Goal: Task Accomplishment & Management: Complete application form

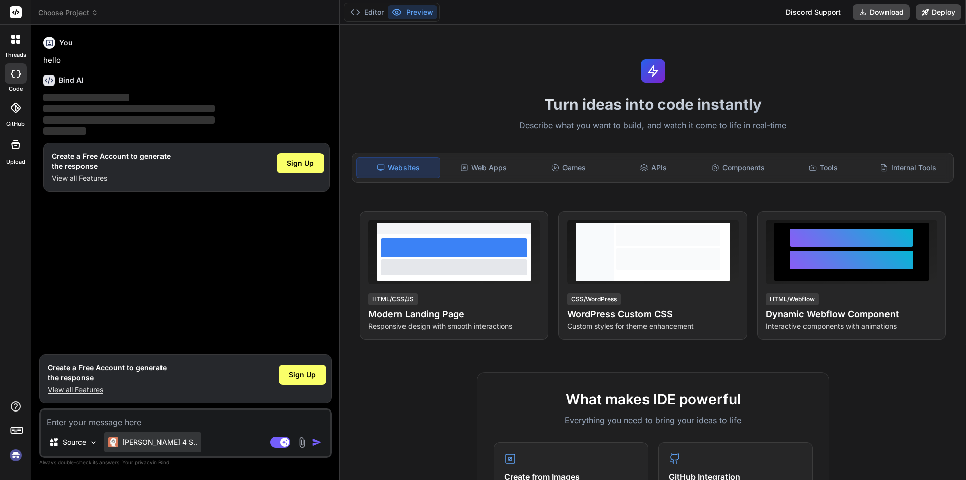
click at [145, 443] on p "[PERSON_NAME] 4 S.." at bounding box center [159, 442] width 75 height 10
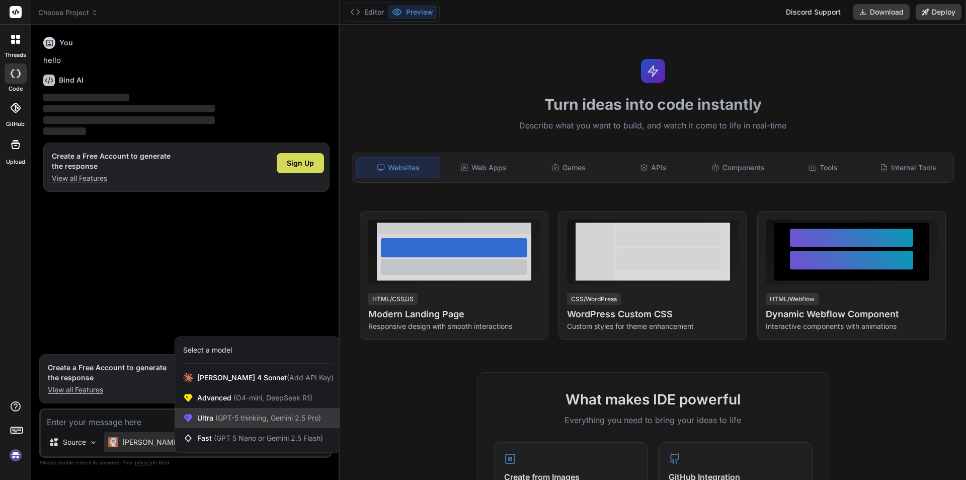
click at [209, 423] on div "Ultra (GPT-5 thinking, Gemini 2.5 Pro)" at bounding box center [257, 418] width 165 height 20
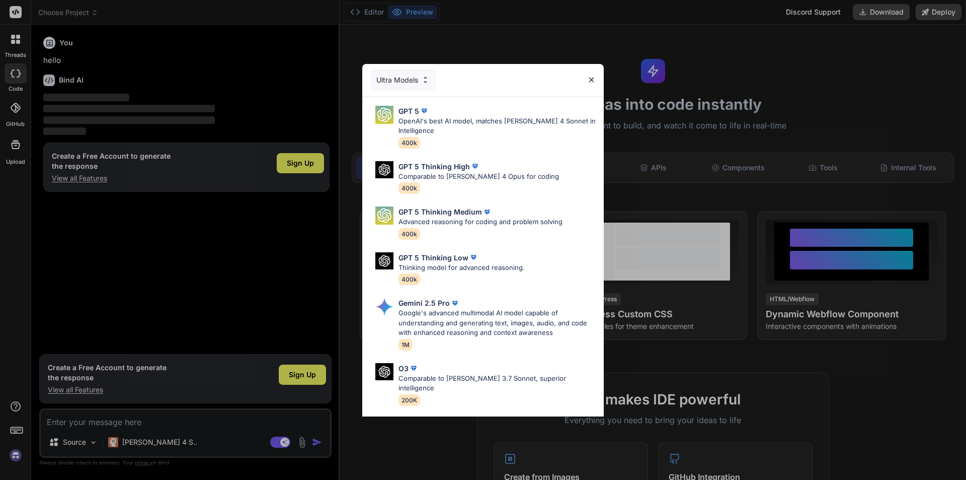
click at [149, 440] on div "Ultra Models GPT 5 OpenAI's best AI model, matches [PERSON_NAME] 4 Sonnet in In…" at bounding box center [483, 240] width 966 height 480
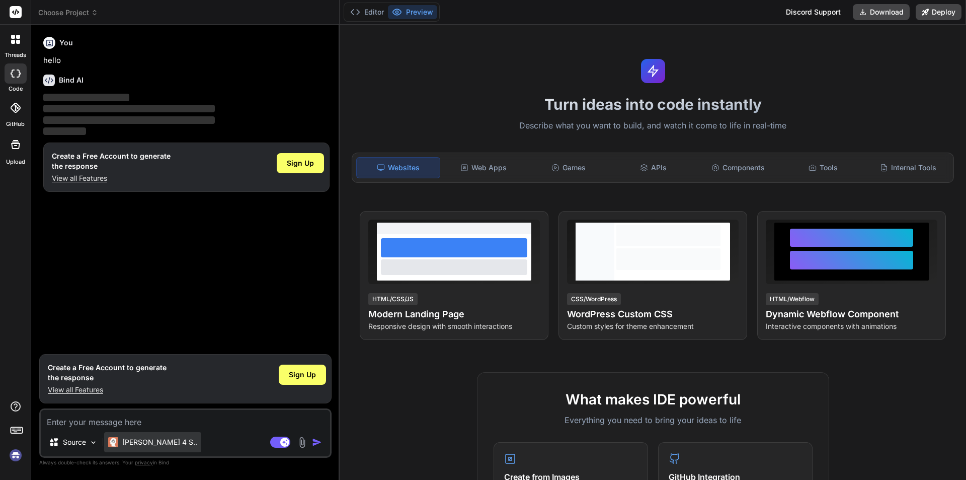
click at [135, 444] on p "[PERSON_NAME] 4 S.." at bounding box center [159, 442] width 75 height 10
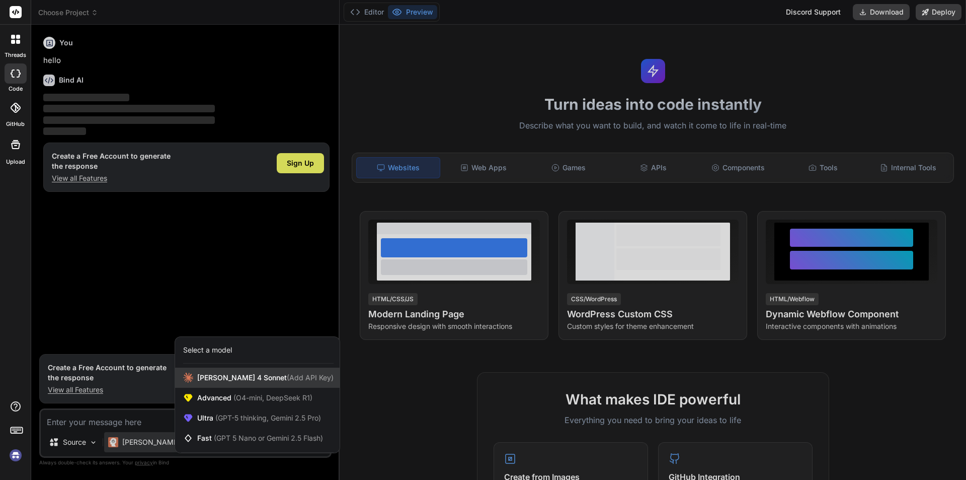
click at [205, 372] on span "[PERSON_NAME] 4 Sonnet (Add API Key)" at bounding box center [265, 377] width 136 height 10
type textarea "x"
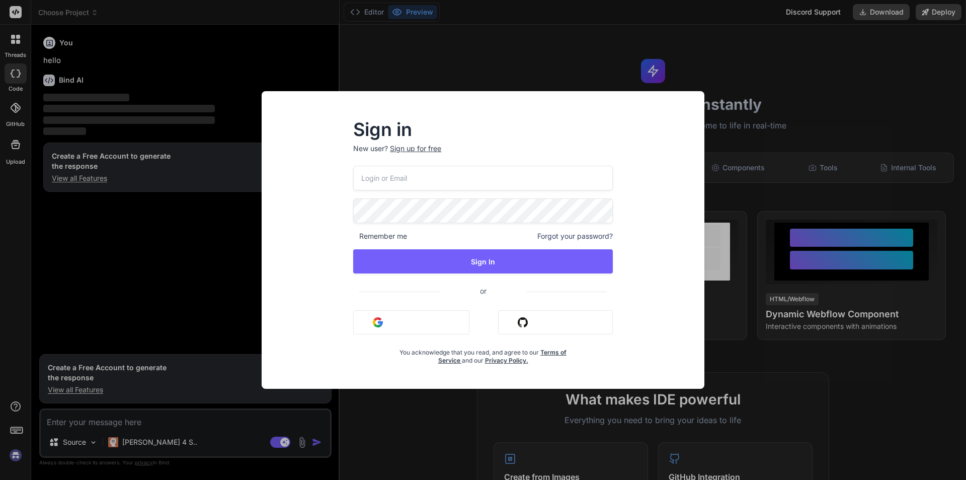
click at [366, 144] on p "New user? Sign up for free" at bounding box center [483, 154] width 260 height 22
click at [377, 150] on p "New user? Sign up for free" at bounding box center [483, 154] width 260 height 22
click at [406, 148] on div "Sign up for free" at bounding box center [415, 148] width 51 height 10
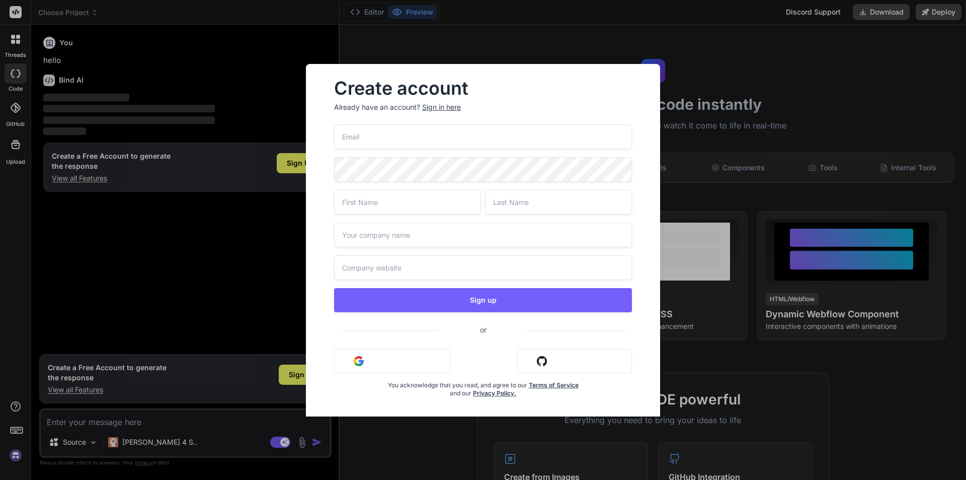
click at [355, 138] on input "email" at bounding box center [483, 136] width 298 height 25
type input "A"
click at [353, 132] on input "email" at bounding box center [483, 136] width 298 height 25
click at [345, 137] on input "email" at bounding box center [483, 136] width 298 height 25
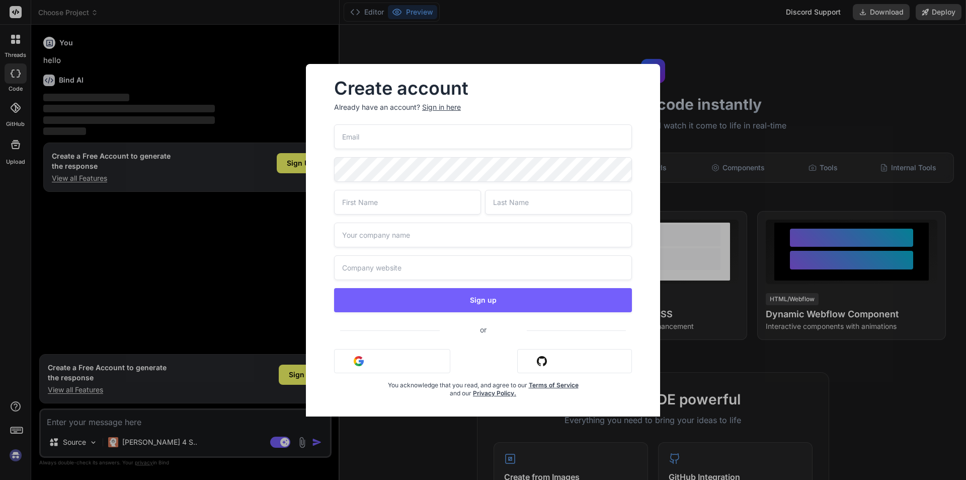
click at [363, 134] on input "email" at bounding box center [483, 136] width 298 height 25
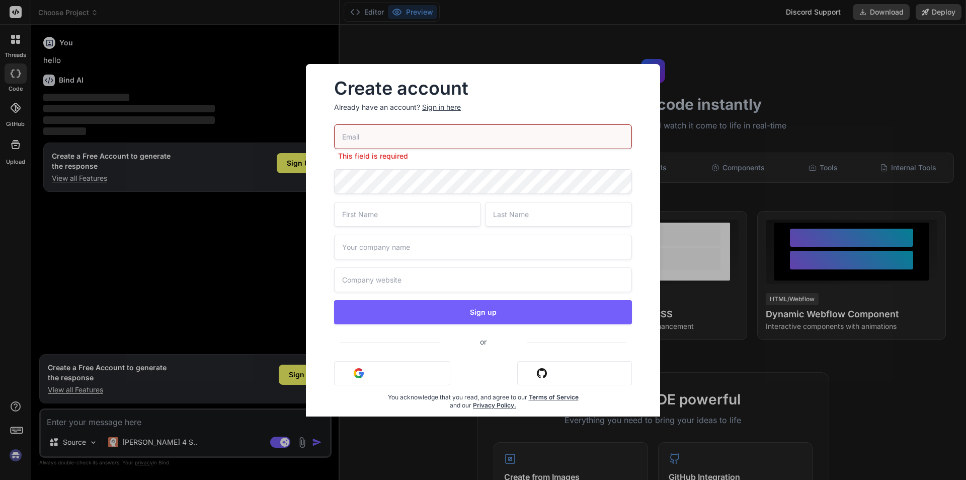
click at [243, 214] on div "Create account Already have an account? Sign in here This field is required Sig…" at bounding box center [483, 240] width 966 height 480
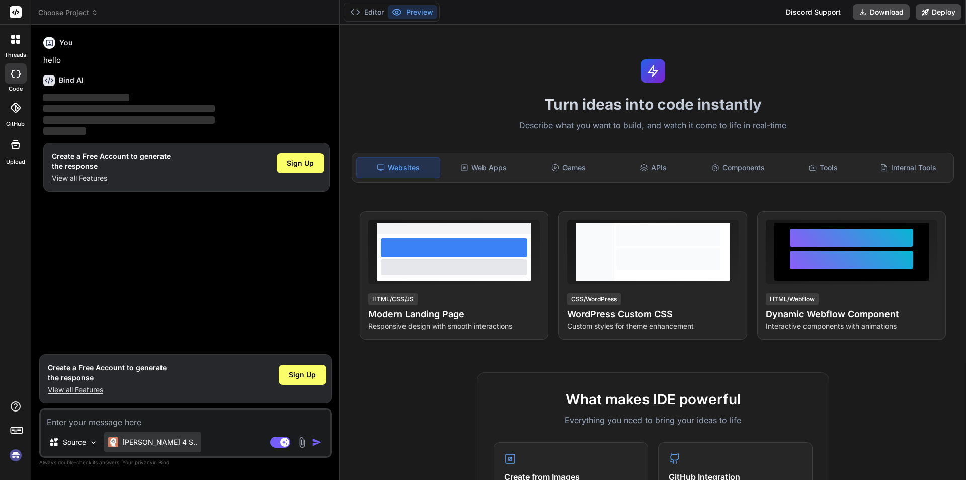
click at [127, 438] on p "[PERSON_NAME] 4 S.." at bounding box center [159, 442] width 75 height 10
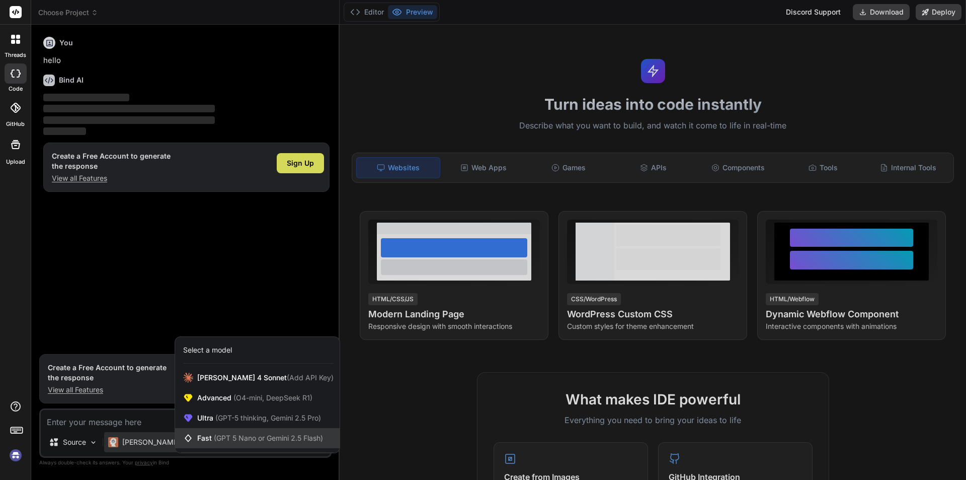
click at [223, 437] on span "(GPT 5 Nano or Gemini 2.5 Flash)" at bounding box center [268, 437] width 109 height 9
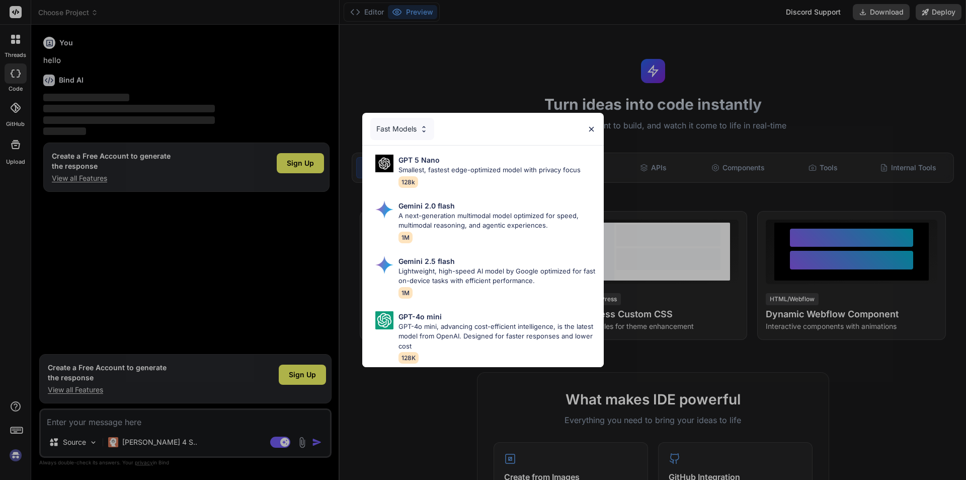
click at [267, 248] on div "Fast Models GPT 5 Nano Smallest, fastest edge-optimized model with privacy focu…" at bounding box center [483, 240] width 966 height 480
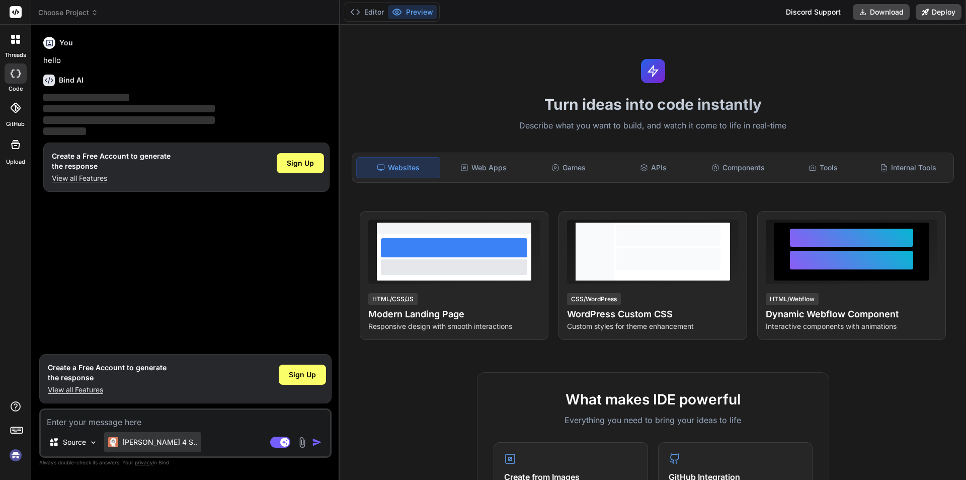
click at [142, 439] on p "[PERSON_NAME] 4 S.." at bounding box center [159, 442] width 75 height 10
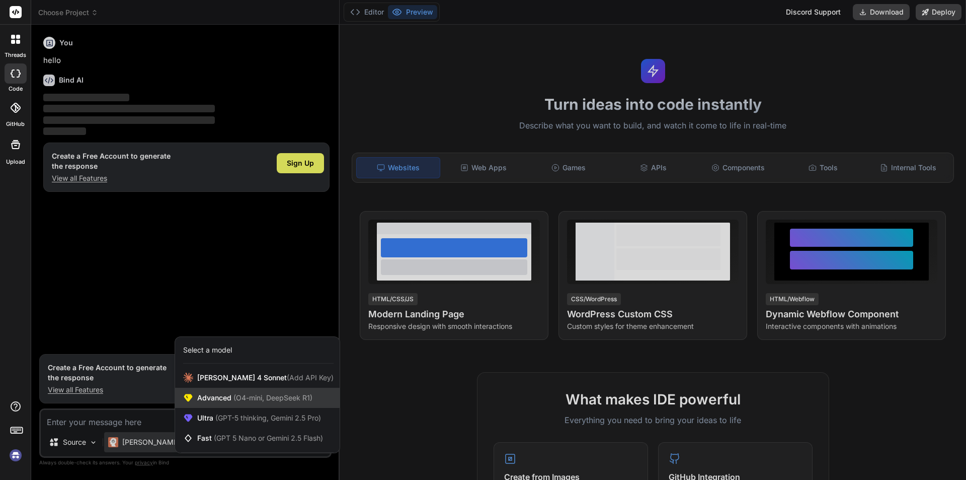
click at [209, 400] on span "Advanced (O4-mini, DeepSeek R1)" at bounding box center [254, 397] width 115 height 10
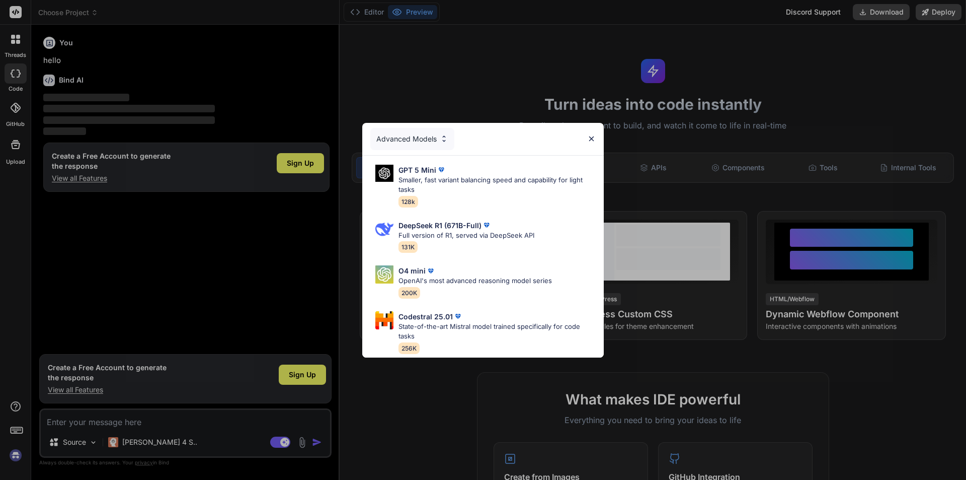
click at [237, 260] on div "Advanced Models GPT 5 Mini Smaller, fast variant balancing speed and capability…" at bounding box center [483, 240] width 966 height 480
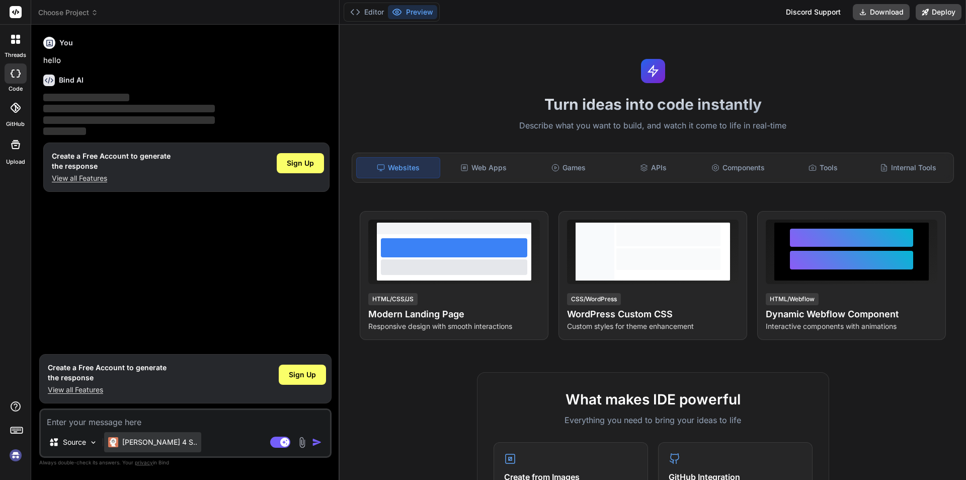
click at [146, 438] on p "[PERSON_NAME] 4 S.." at bounding box center [159, 442] width 75 height 10
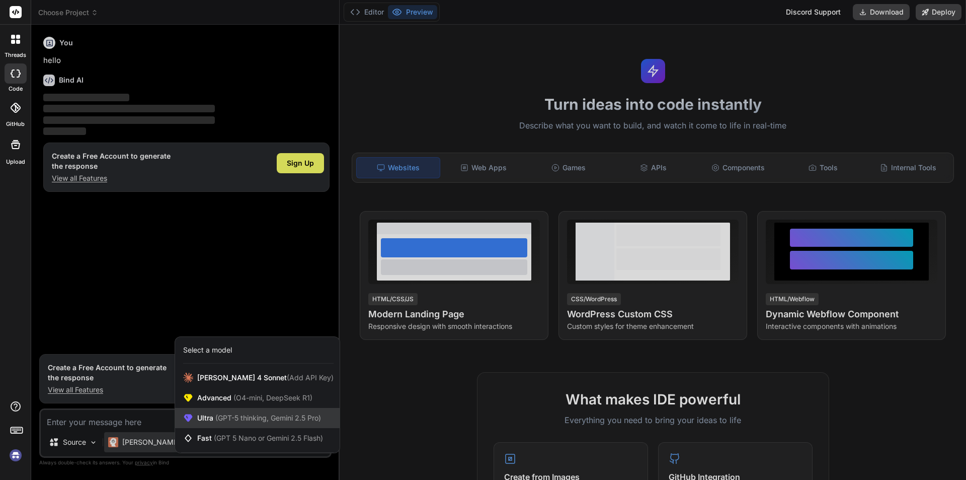
click at [217, 412] on div "Ultra (GPT-5 thinking, Gemini 2.5 Pro)" at bounding box center [257, 418] width 165 height 20
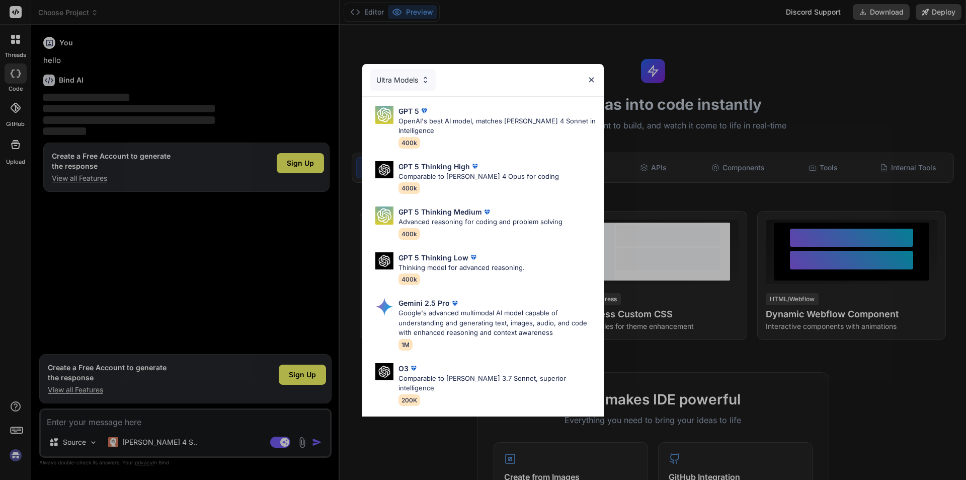
click at [78, 439] on div "Ultra Models GPT 5 OpenAI's best AI model, matches [PERSON_NAME] 4 Sonnet in In…" at bounding box center [483, 240] width 966 height 480
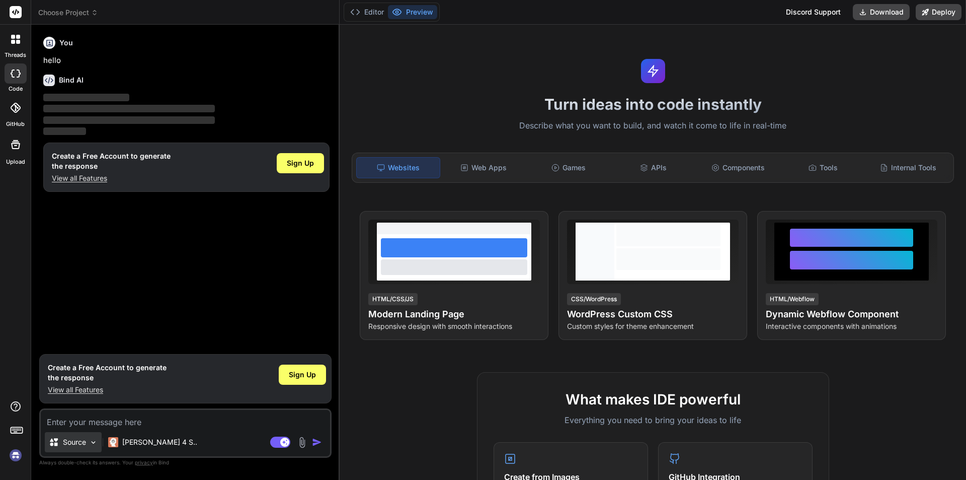
click at [83, 441] on p "Source" at bounding box center [74, 442] width 23 height 10
type textarea "x"
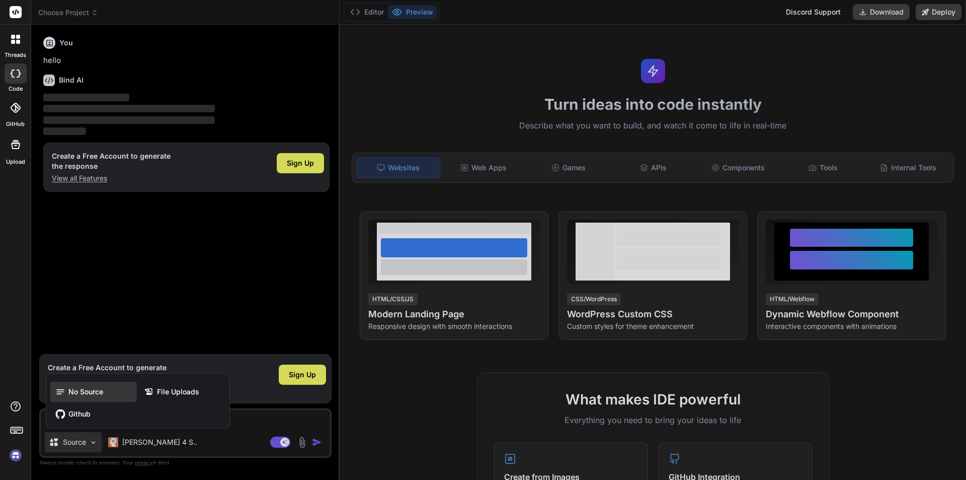
click at [79, 390] on span "No Source" at bounding box center [85, 391] width 35 height 10
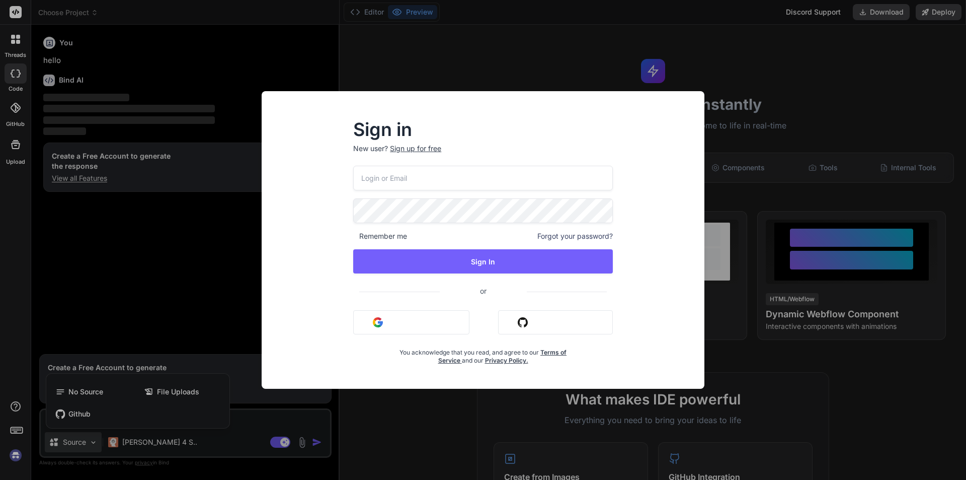
click at [134, 254] on div "Sign in New user? Sign up for free Remember me Forgot your password? Sign In or…" at bounding box center [483, 240] width 966 height 480
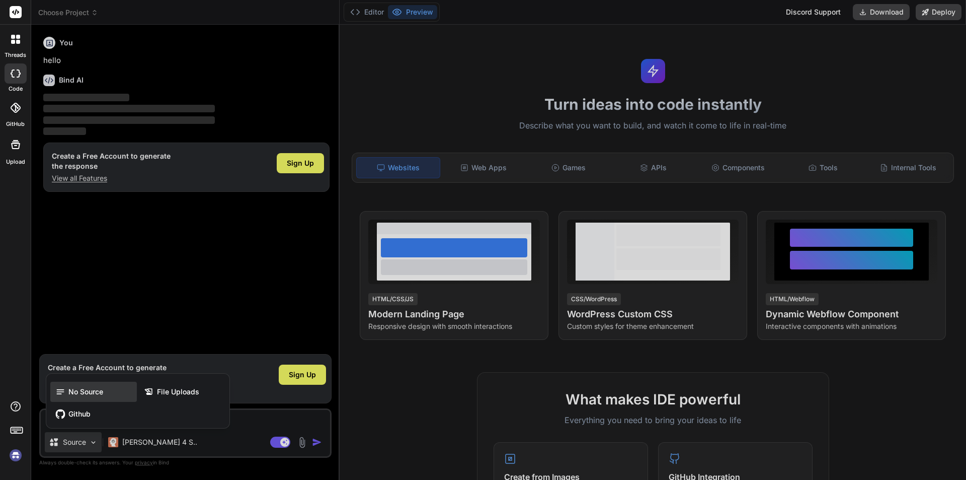
click at [75, 391] on span "No Source" at bounding box center [85, 391] width 35 height 10
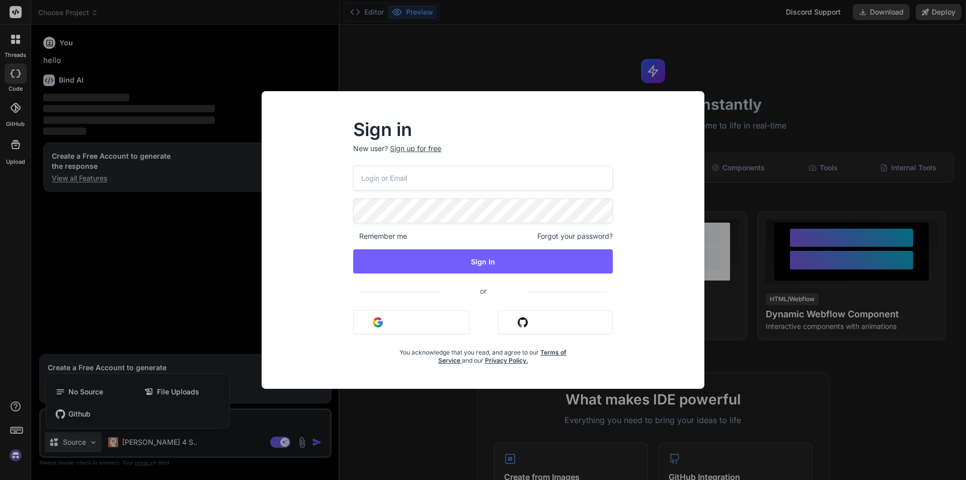
click at [415, 176] on input "email" at bounding box center [483, 178] width 260 height 25
click at [411, 146] on div "Sign up for free" at bounding box center [415, 148] width 51 height 10
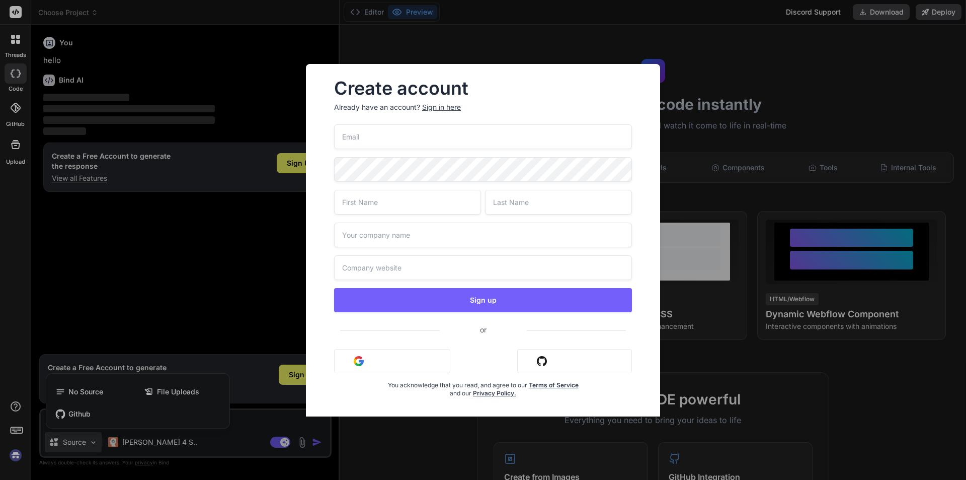
click at [354, 133] on input "email" at bounding box center [483, 136] width 298 height 25
type input "R"
type input "[EMAIL_ADDRESS][DOMAIN_NAME]"
click at [621, 170] on span at bounding box center [626, 167] width 12 height 20
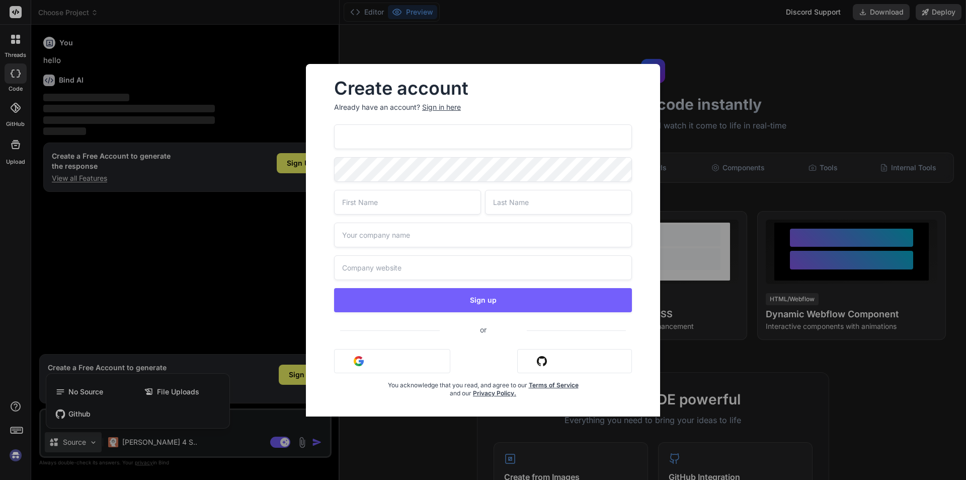
click at [621, 170] on span at bounding box center [626, 167] width 12 height 20
